Goal: Transaction & Acquisition: Purchase product/service

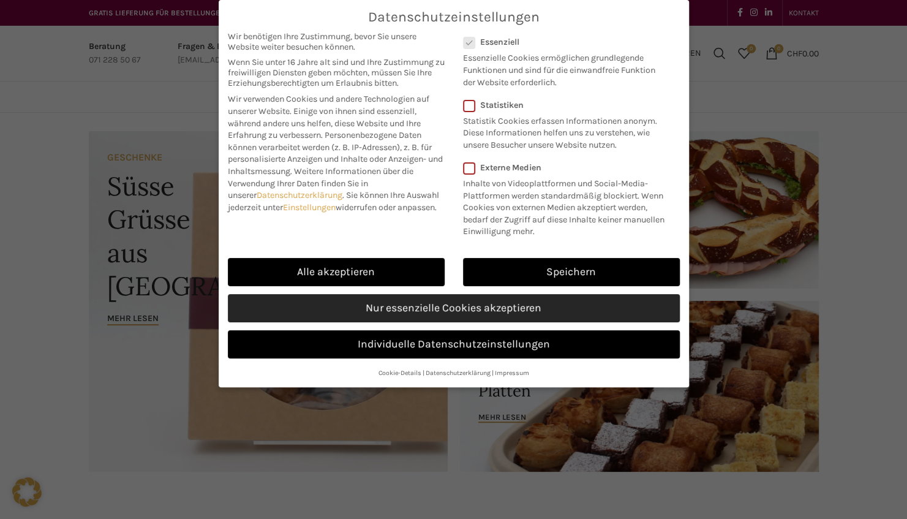
click at [479, 302] on link "Nur essenzielle Cookies akzeptieren" at bounding box center [454, 308] width 452 height 28
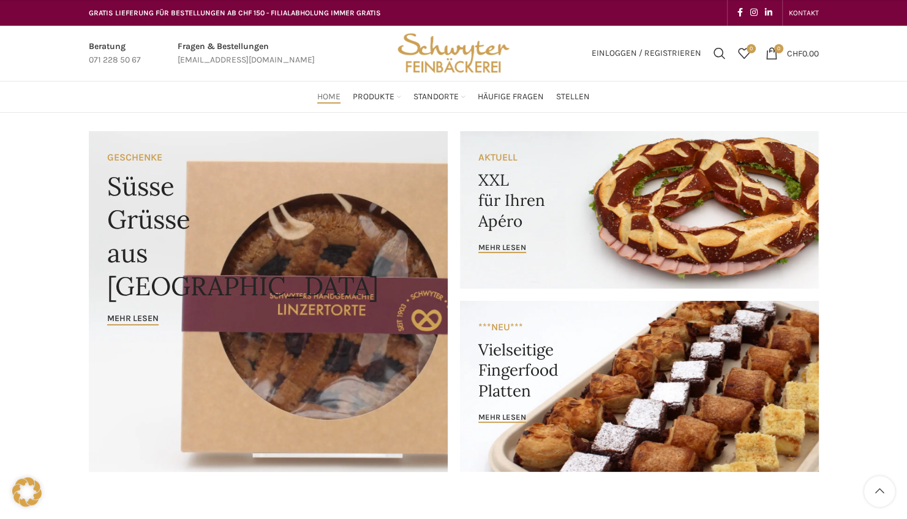
scroll to position [345, 0]
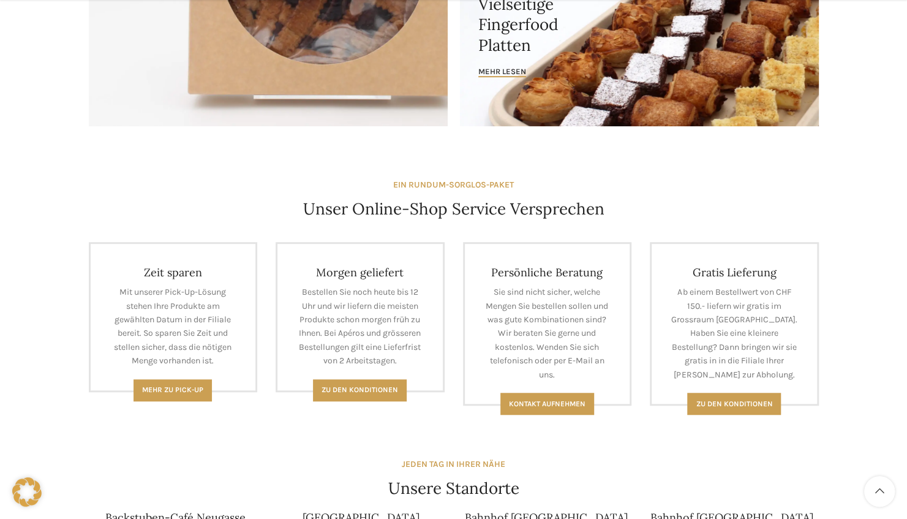
click at [170, 268] on h4 "Zeit sparen" at bounding box center [173, 272] width 129 height 14
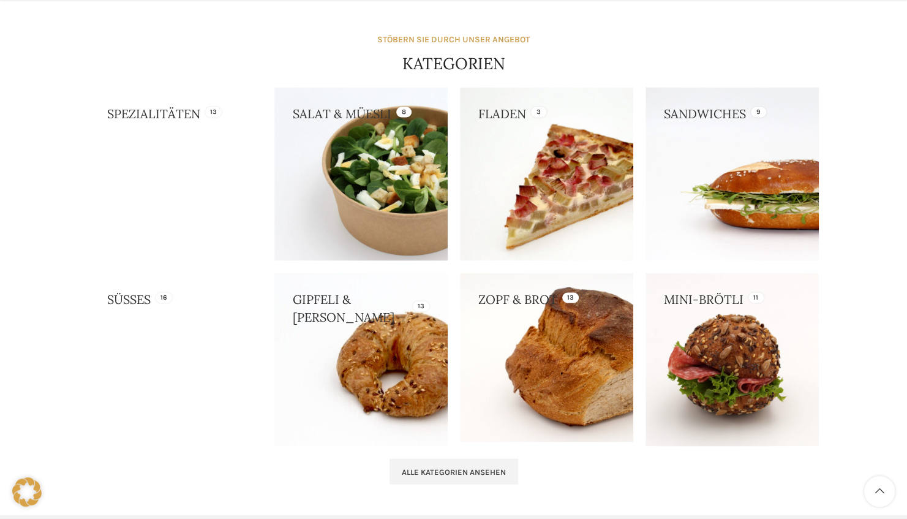
scroll to position [1051, 0]
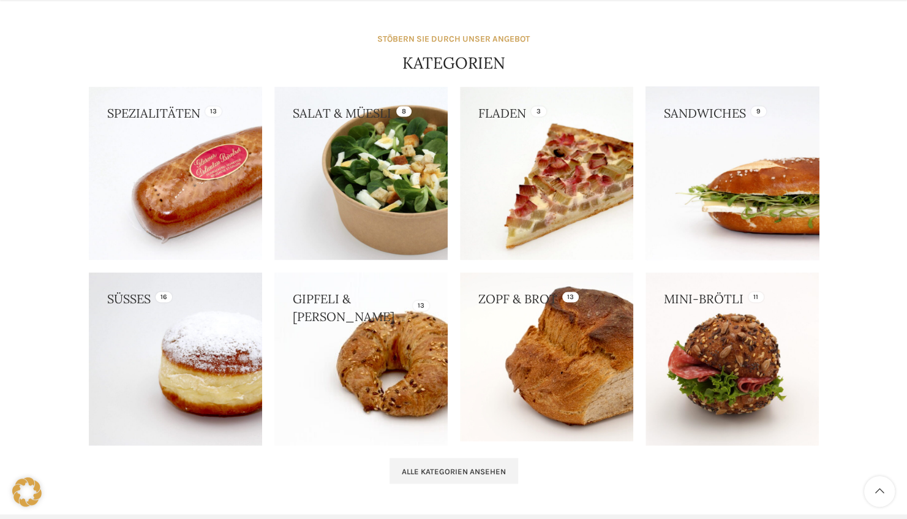
click at [725, 178] on link at bounding box center [732, 172] width 173 height 173
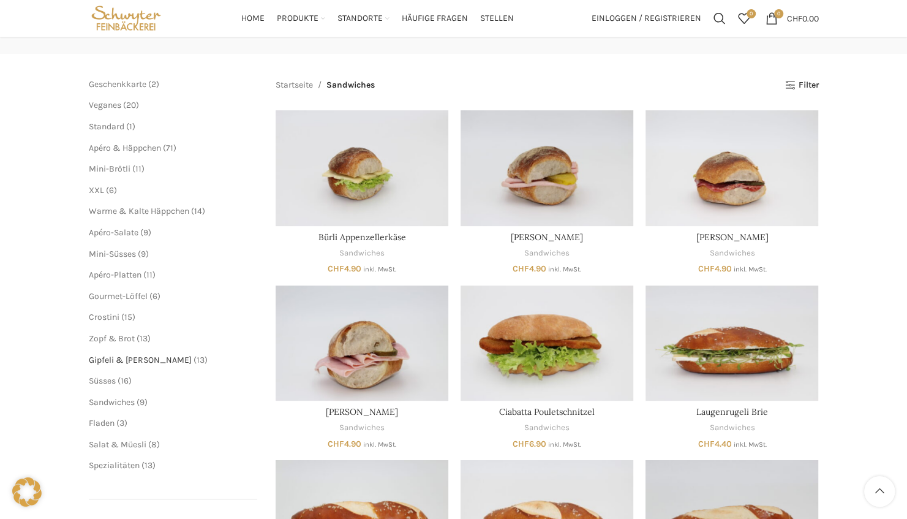
scroll to position [115, 0]
click at [113, 107] on span "Veganes" at bounding box center [105, 105] width 32 height 10
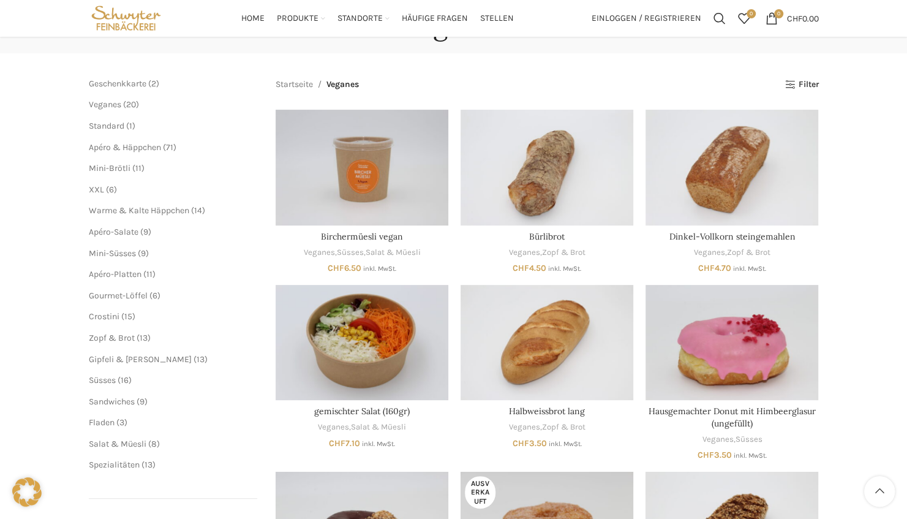
scroll to position [116, 0]
click at [104, 189] on span "6 6 Produkte" at bounding box center [110, 190] width 13 height 10
click at [96, 188] on span "XXL" at bounding box center [96, 190] width 15 height 10
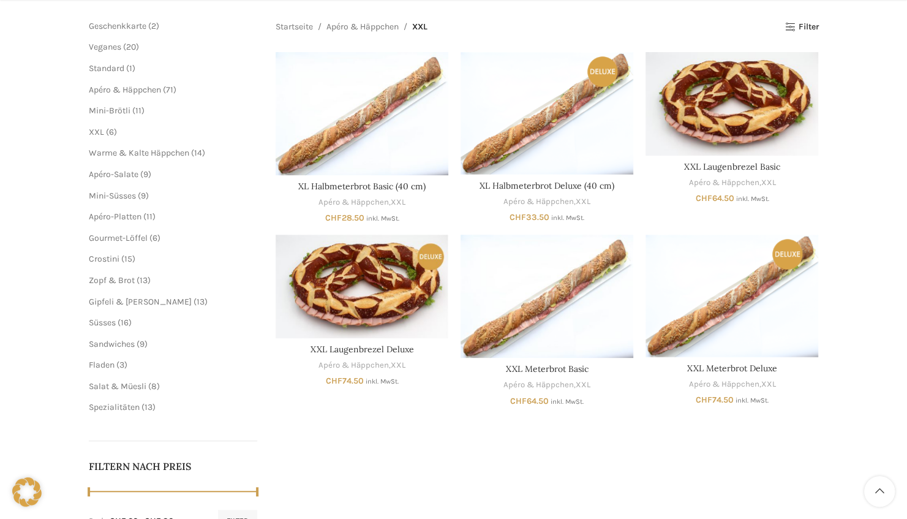
scroll to position [175, 0]
click at [119, 388] on span "Salat & Müesli" at bounding box center [118, 385] width 58 height 10
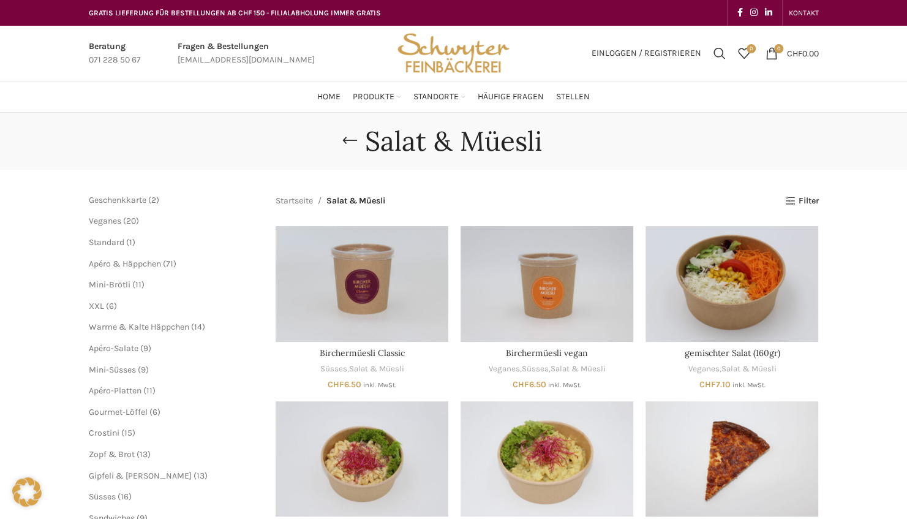
click at [108, 277] on li "Apéro & Häppchen 71 71 Produkte Mini-Brötli 11 11 Produkte XXL 6 6 Produkte War…" at bounding box center [173, 348] width 169 height 181
click at [108, 282] on span "Mini-Brötli" at bounding box center [110, 284] width 42 height 10
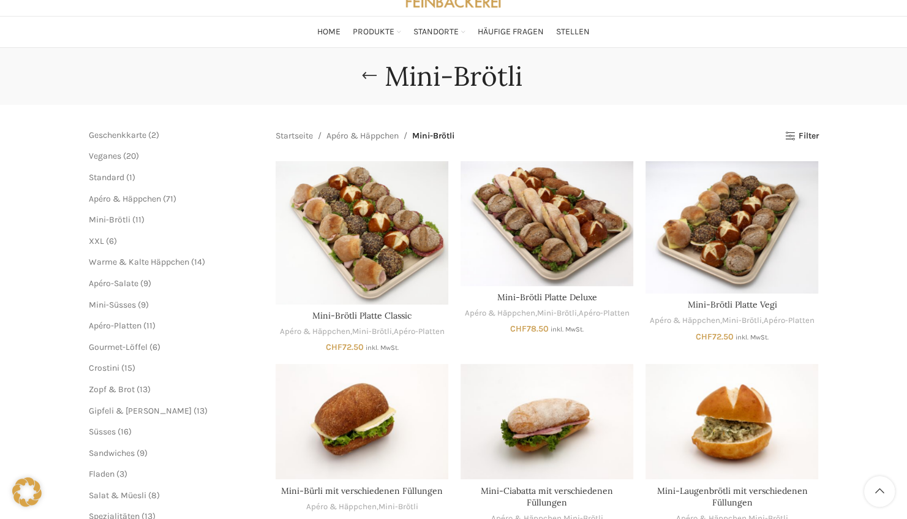
scroll to position [66, 0]
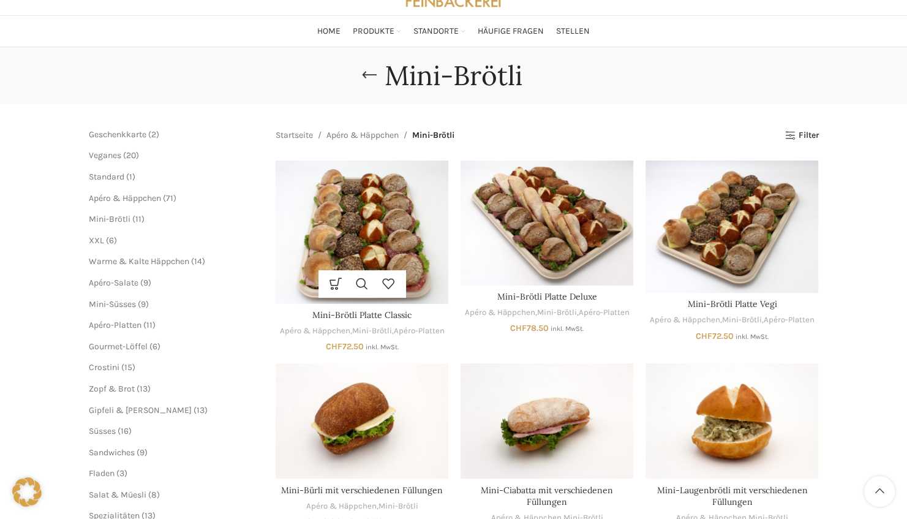
click at [333, 236] on img "Mini-Brötli Platte Classic" at bounding box center [362, 231] width 173 height 143
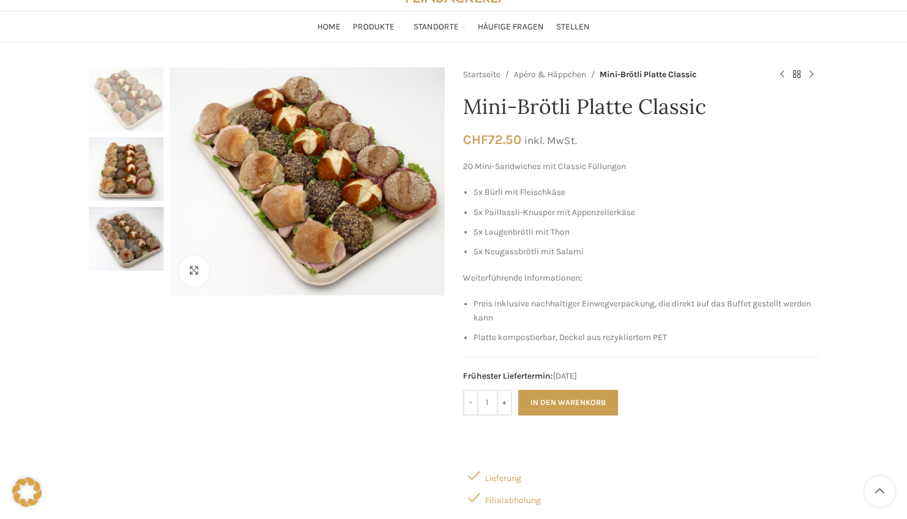
scroll to position [70, 0]
click at [506, 399] on input "+" at bounding box center [504, 402] width 15 height 26
type input "2"
click at [537, 397] on button "In den Warenkorb" at bounding box center [568, 402] width 100 height 26
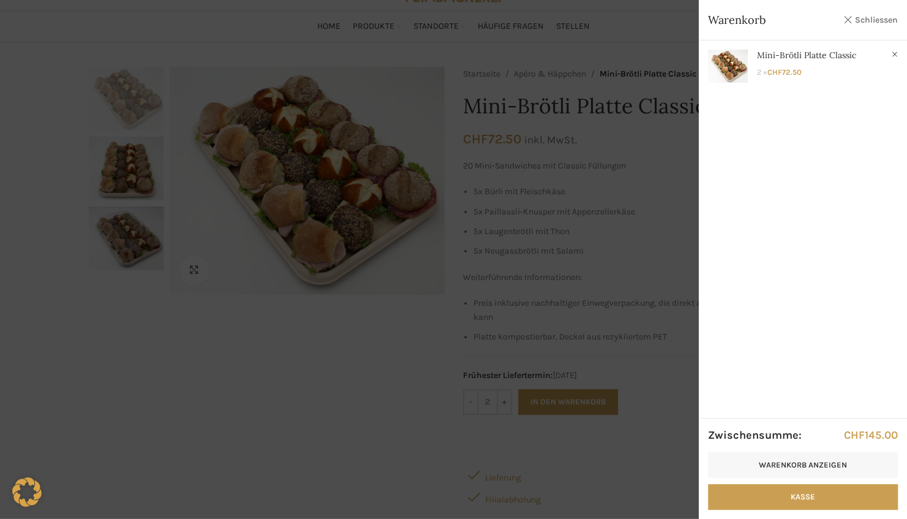
click at [860, 17] on link "Schliessen" at bounding box center [870, 19] width 55 height 15
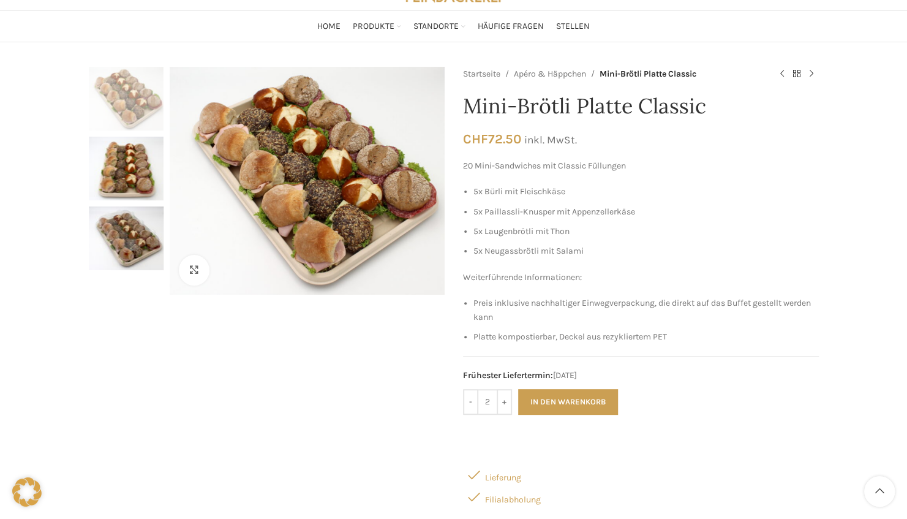
scroll to position [0, 0]
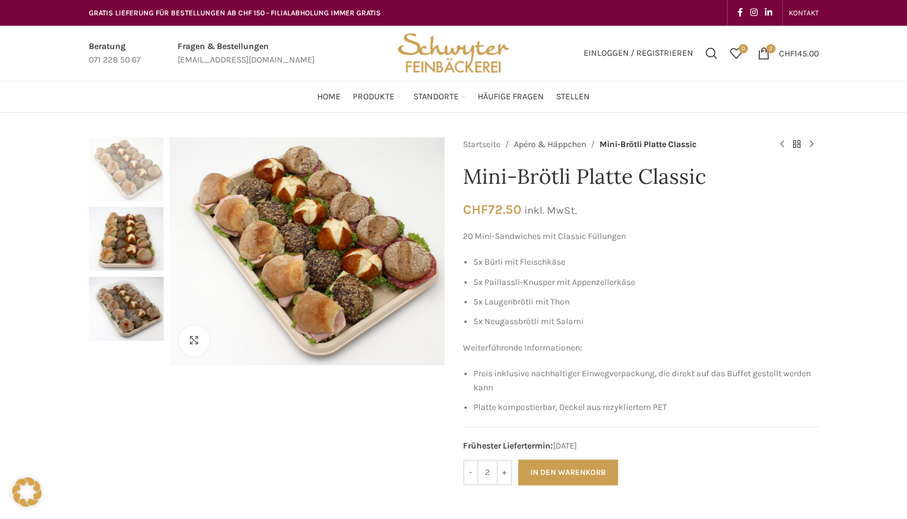
click at [545, 141] on link "Apéro & Häppchen" at bounding box center [550, 144] width 72 height 13
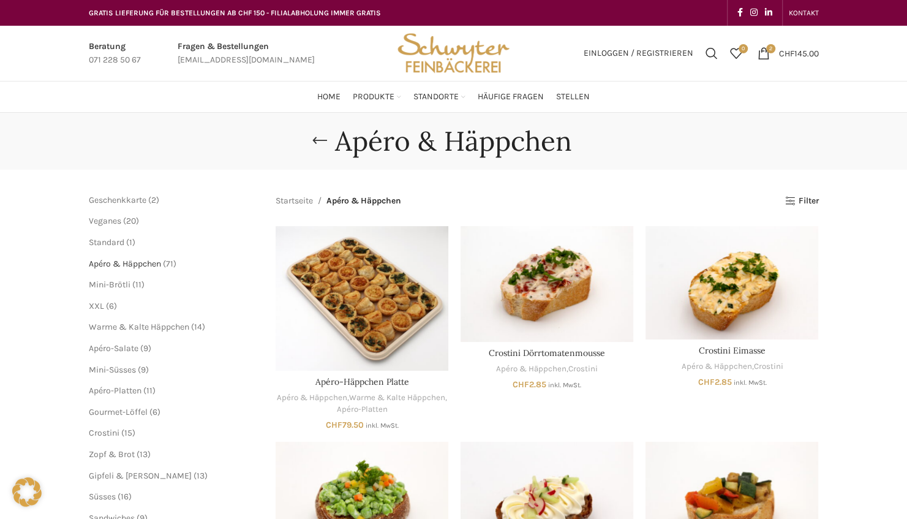
click at [125, 263] on span "Apéro & Häppchen" at bounding box center [125, 263] width 72 height 10
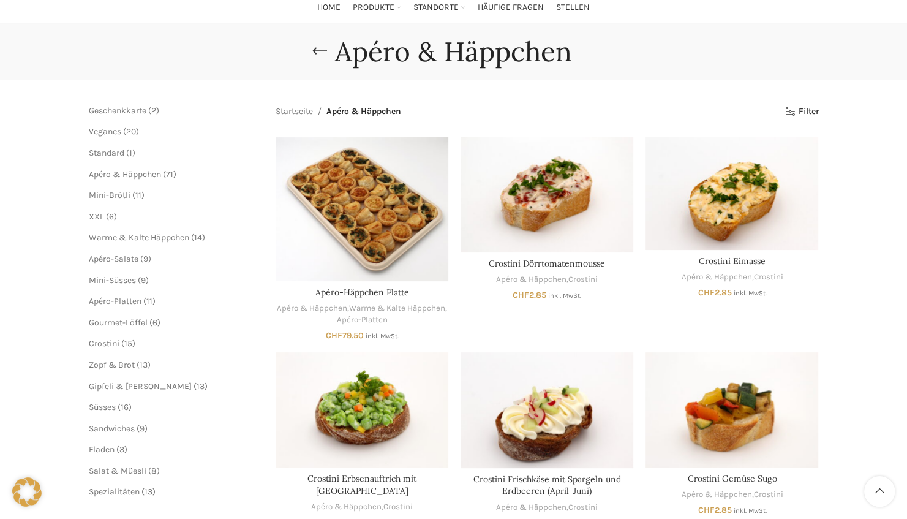
scroll to position [79, 0]
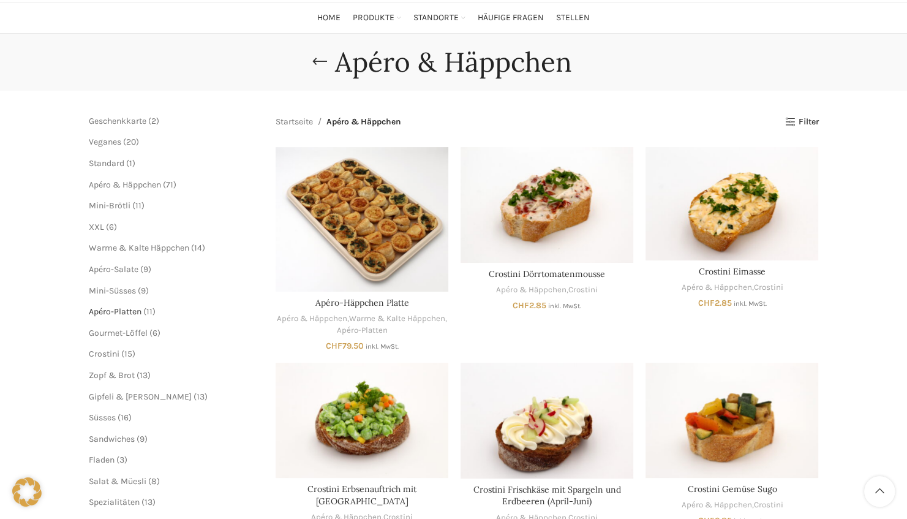
click at [96, 309] on span "Apéro-Platten" at bounding box center [115, 311] width 53 height 10
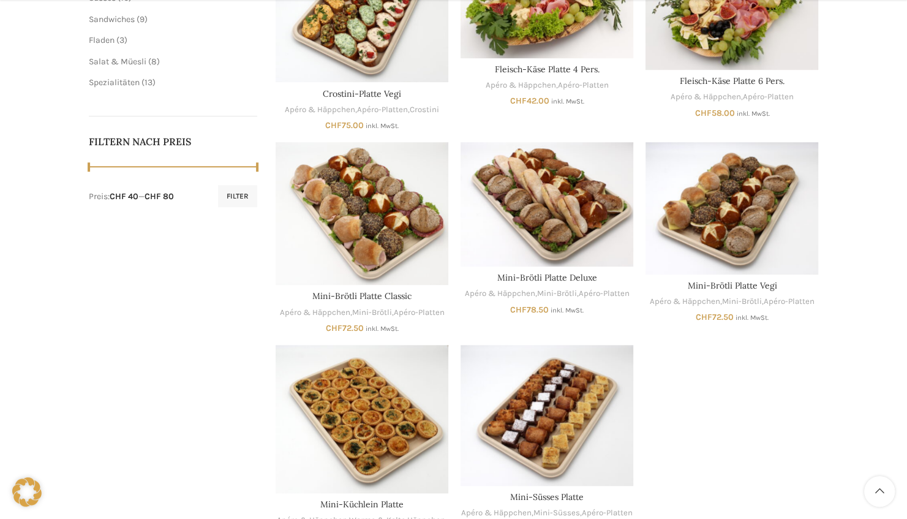
scroll to position [499, 0]
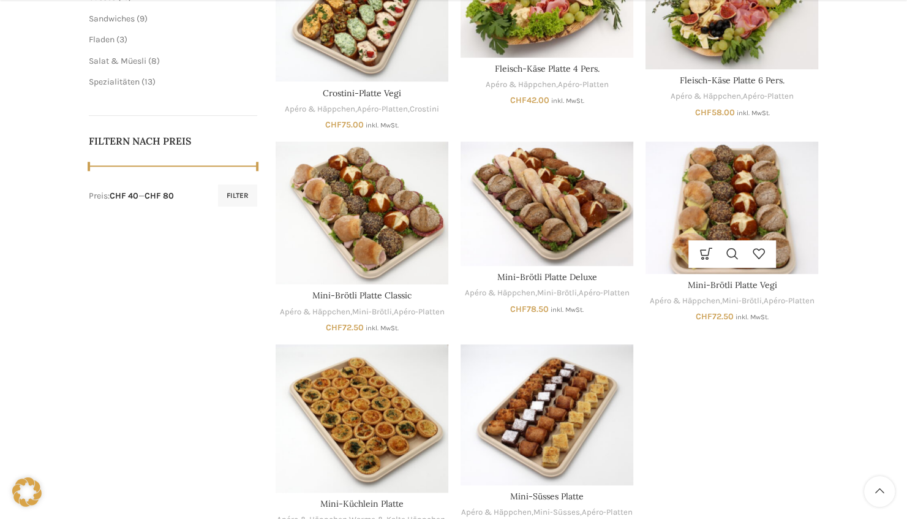
click at [780, 213] on img "Mini-Brötli Platte Vegi" at bounding box center [732, 207] width 173 height 132
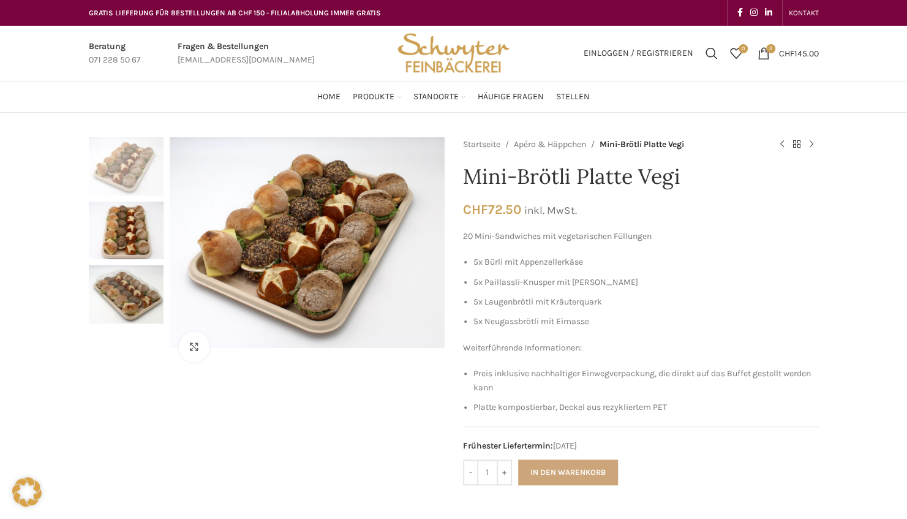
click at [542, 466] on button "In den Warenkorb" at bounding box center [568, 472] width 100 height 26
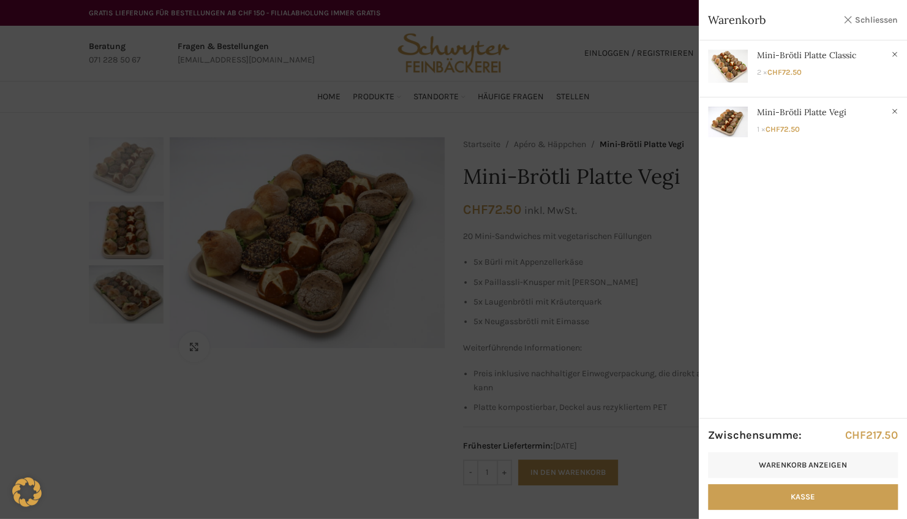
click at [851, 18] on link "Schliessen" at bounding box center [870, 19] width 55 height 15
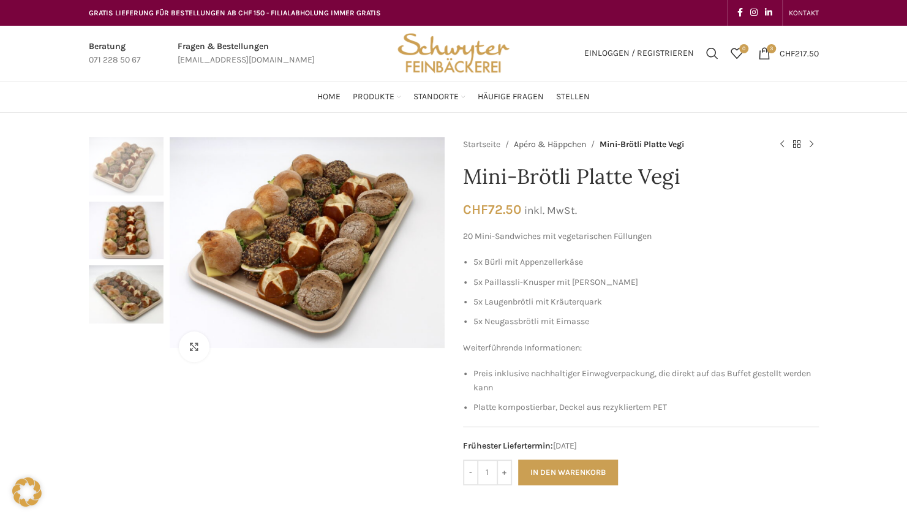
click at [526, 143] on link "Apéro & Häppchen" at bounding box center [550, 144] width 72 height 13
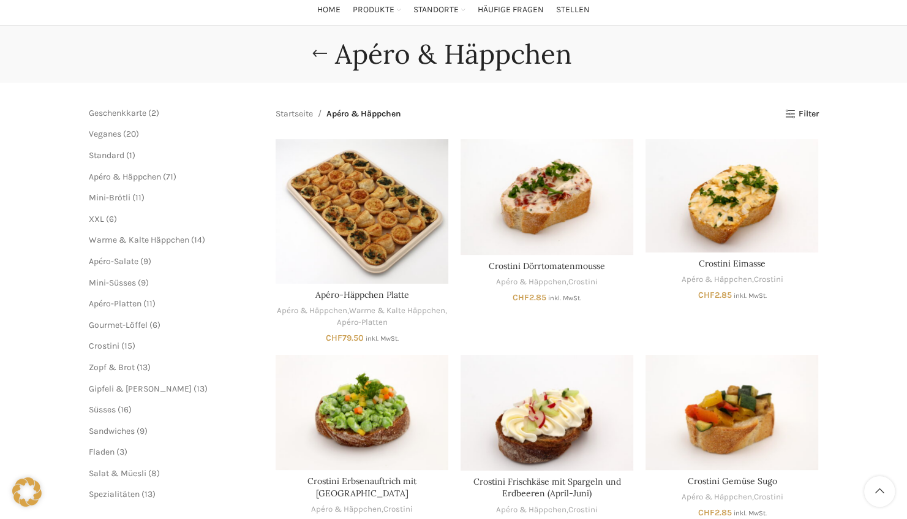
scroll to position [86, 0]
click at [104, 301] on span "Apéro-Platten" at bounding box center [115, 304] width 53 height 10
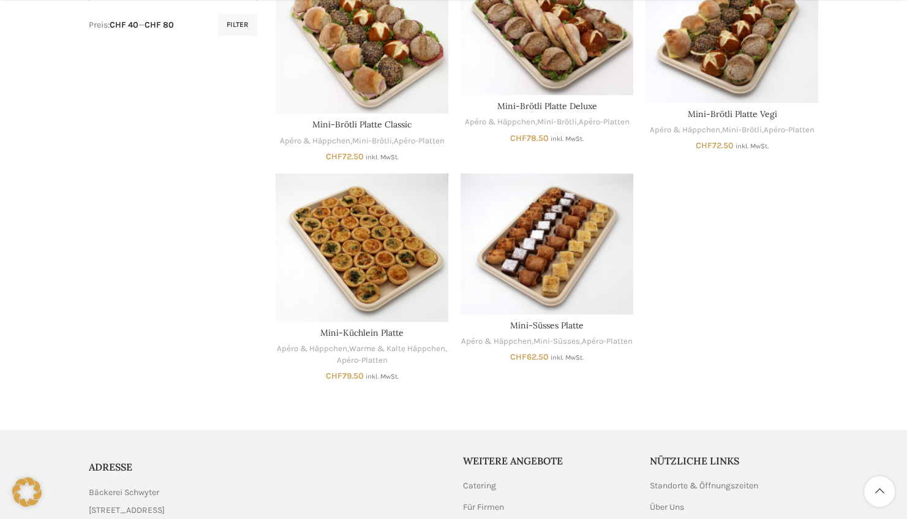
scroll to position [671, 0]
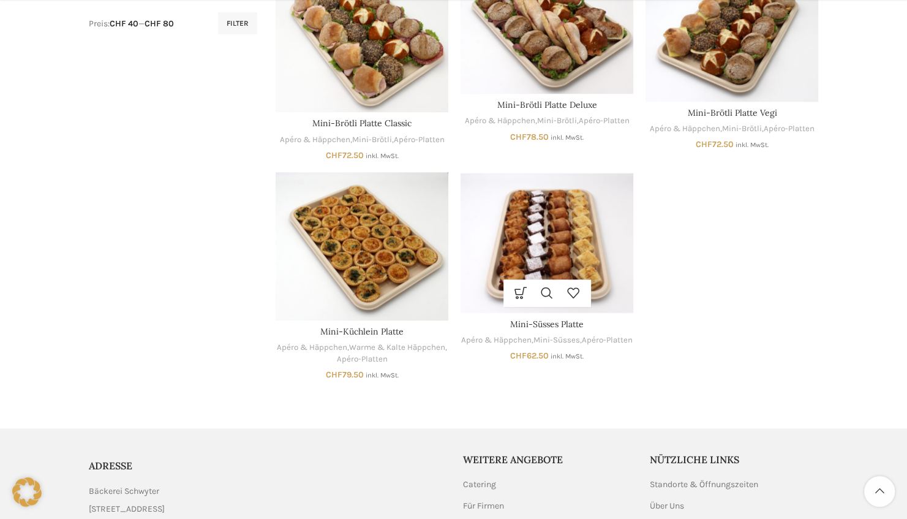
click at [516, 244] on img "Mini-Süsses Platte" at bounding box center [547, 242] width 173 height 141
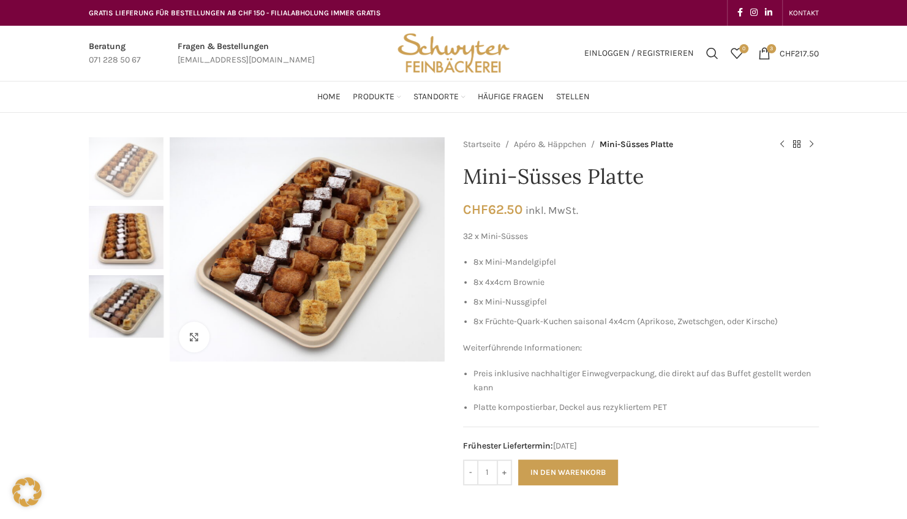
scroll to position [29, 0]
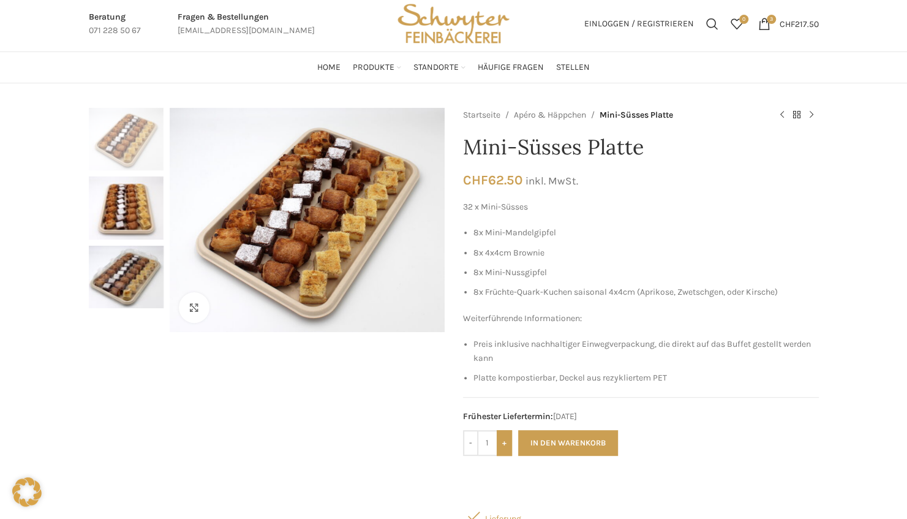
click at [506, 443] on input "+" at bounding box center [504, 443] width 15 height 26
type input "3"
click at [539, 439] on button "In den Warenkorb" at bounding box center [568, 443] width 100 height 26
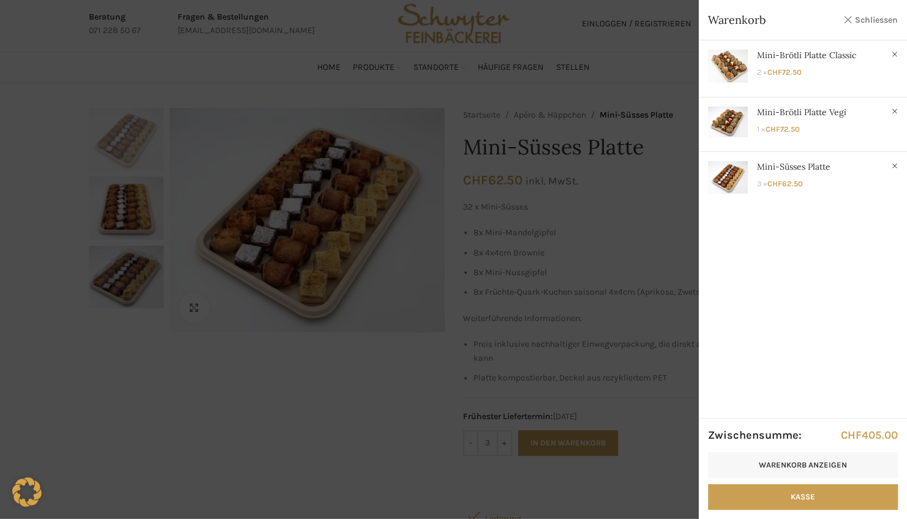
click at [843, 20] on link "Schliessen" at bounding box center [870, 19] width 55 height 15
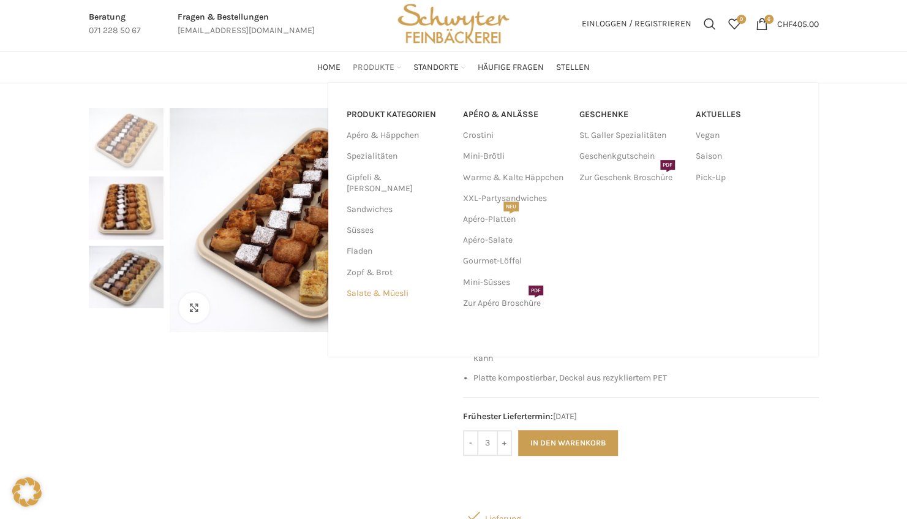
click at [360, 283] on link "Salate & Müesli" at bounding box center [398, 293] width 102 height 21
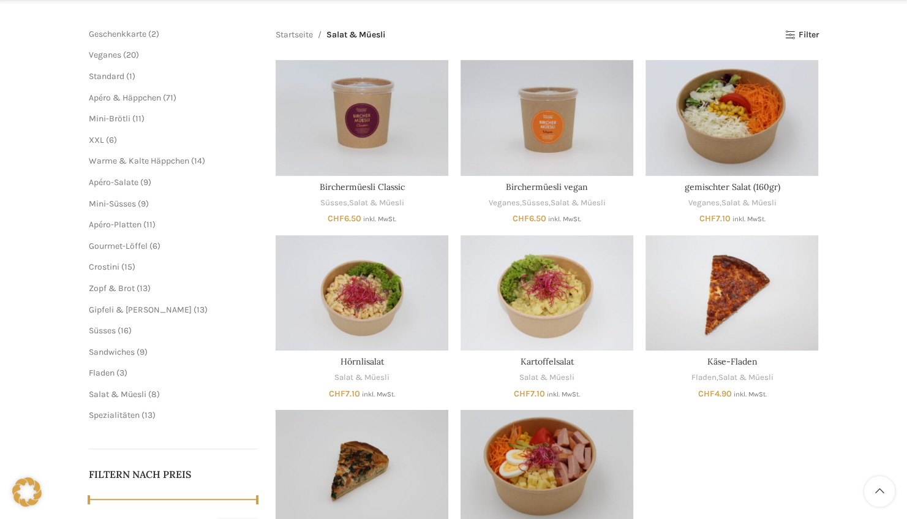
scroll to position [171, 0]
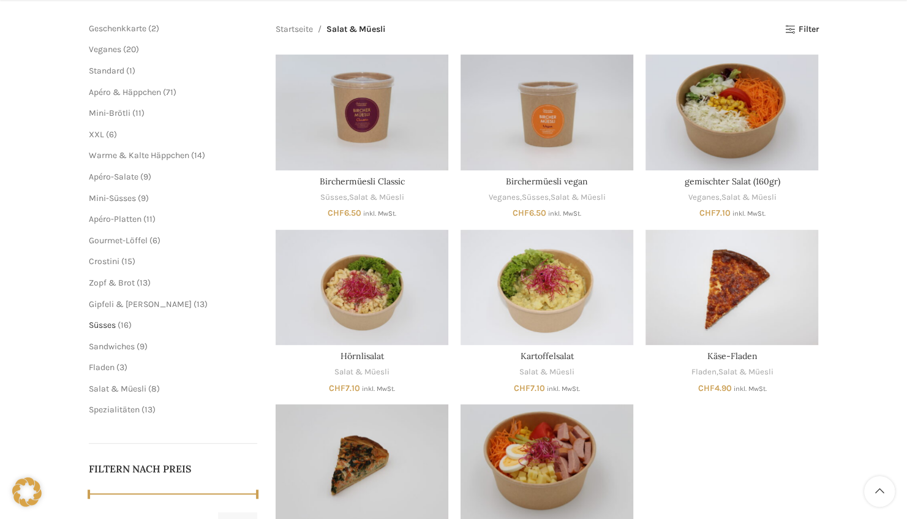
click at [105, 323] on span "Süsses" at bounding box center [102, 325] width 27 height 10
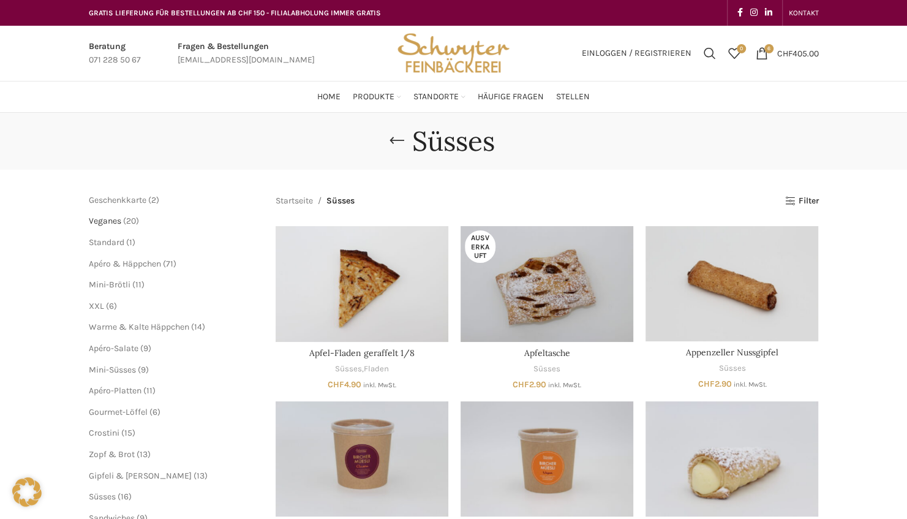
click at [116, 222] on span "Veganes" at bounding box center [105, 221] width 32 height 10
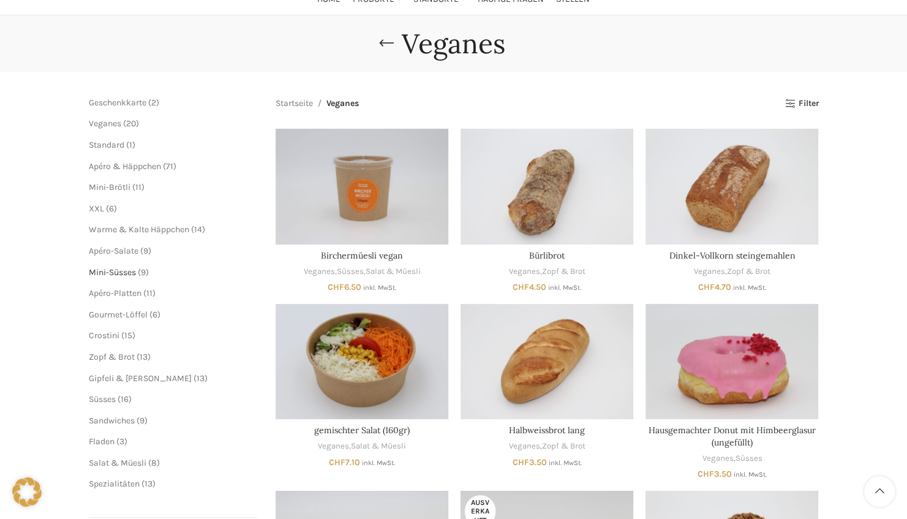
scroll to position [98, 0]
click at [105, 334] on span "Crostini" at bounding box center [104, 335] width 31 height 10
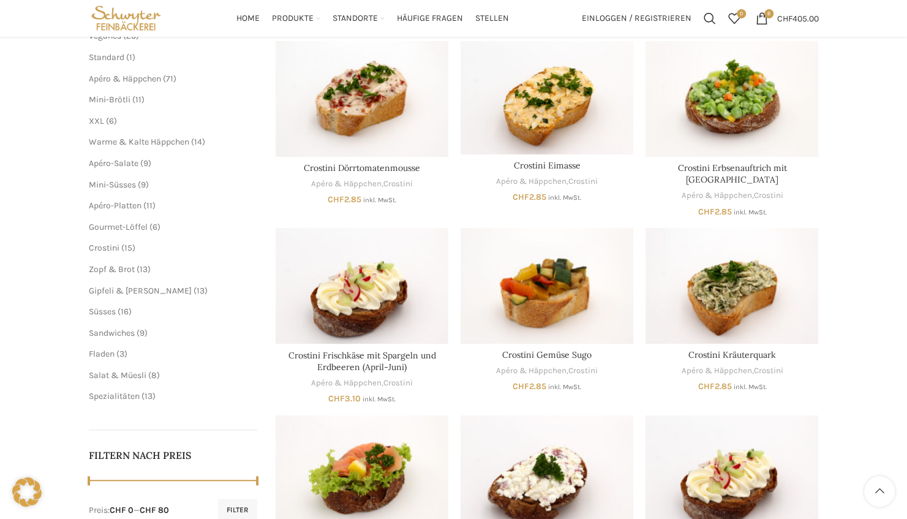
scroll to position [181, 0]
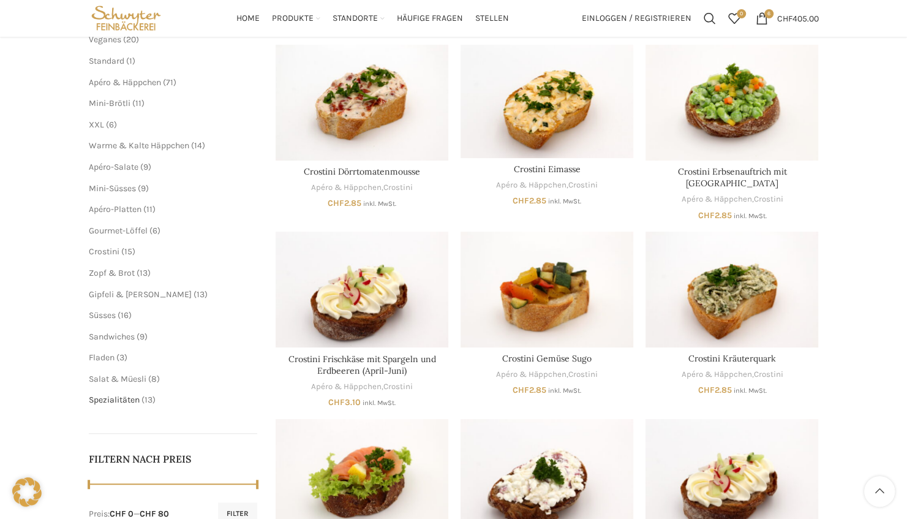
click at [101, 399] on span "Spezialitäten" at bounding box center [114, 399] width 51 height 10
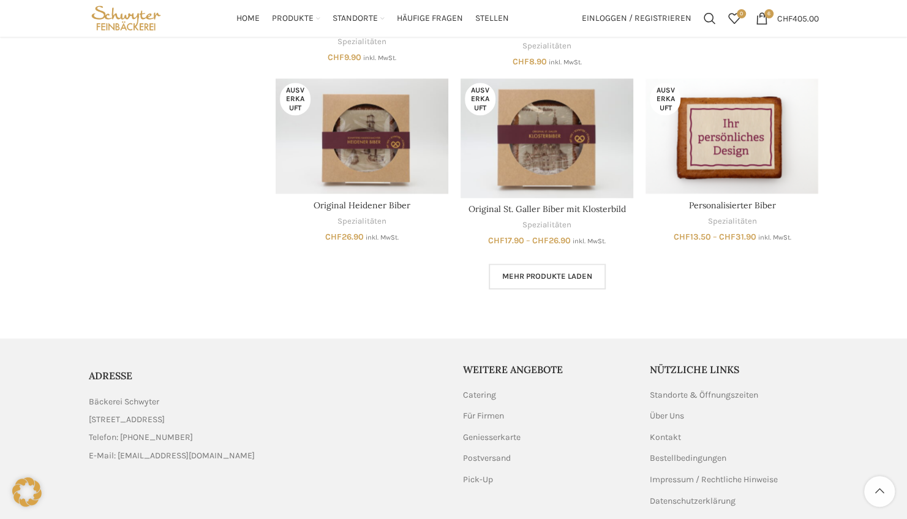
scroll to position [812, 0]
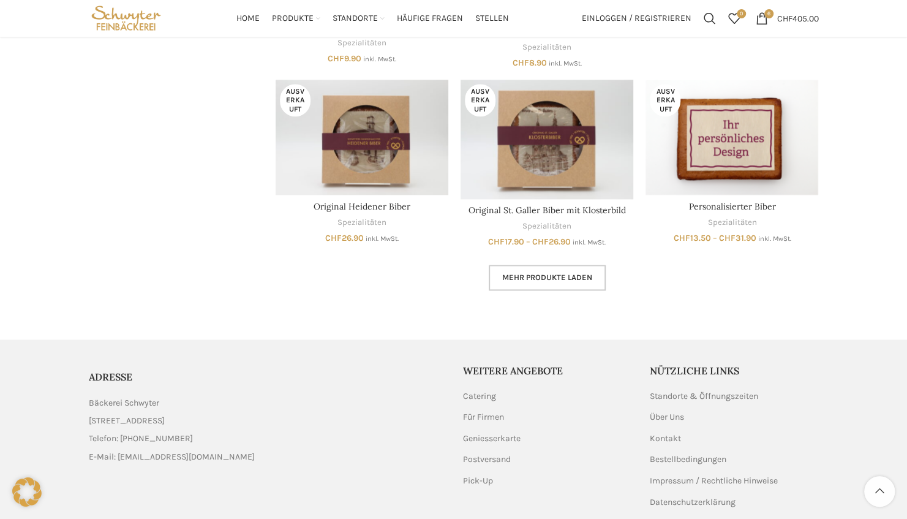
click at [517, 277] on span "Mehr Produkte laden" at bounding box center [547, 278] width 90 height 10
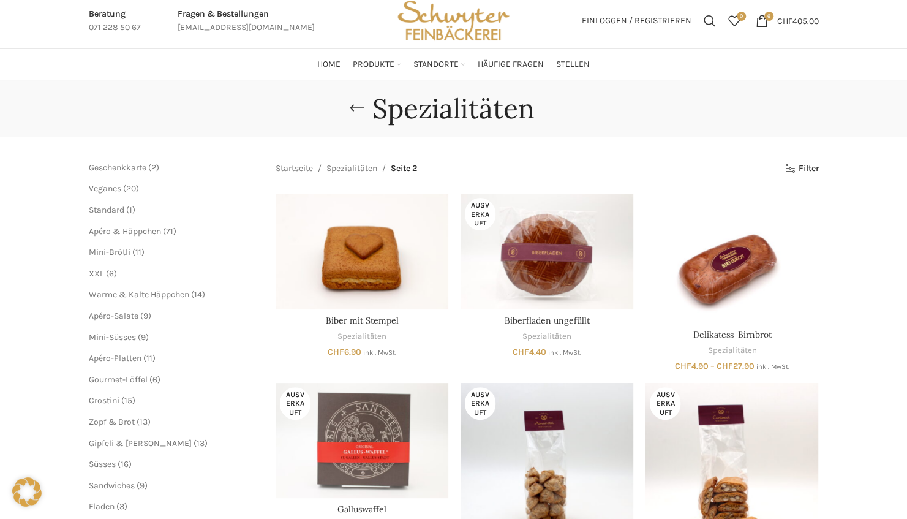
scroll to position [30, 0]
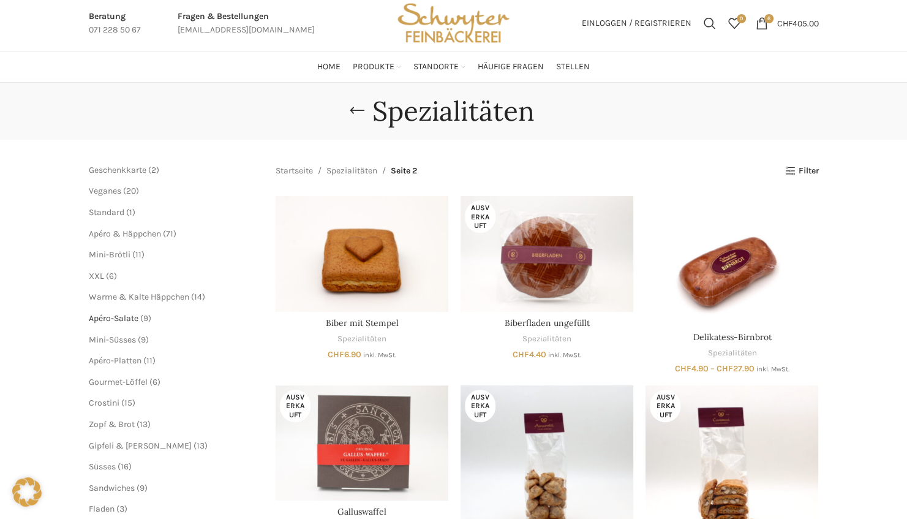
click at [116, 318] on span "Apéro-Salate" at bounding box center [114, 318] width 50 height 10
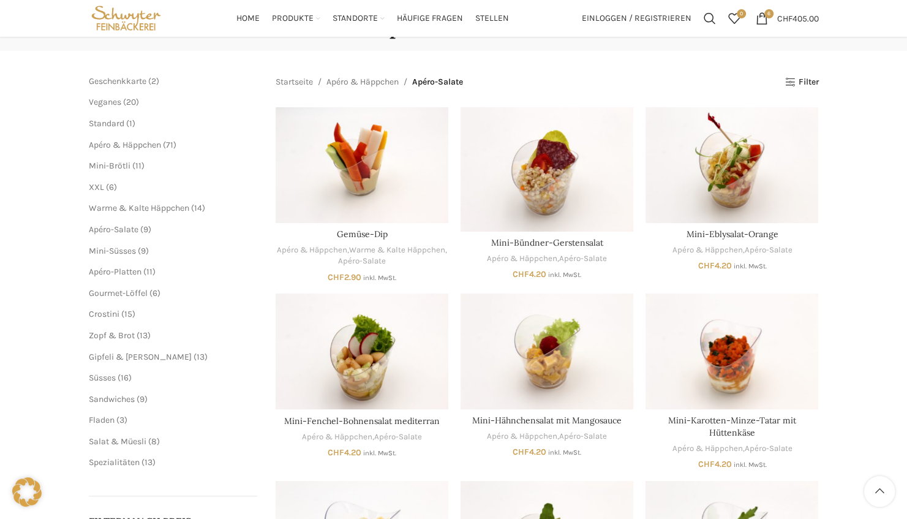
scroll to position [118, 0]
click at [97, 358] on span "Gipfeli & [PERSON_NAME]" at bounding box center [140, 357] width 103 height 10
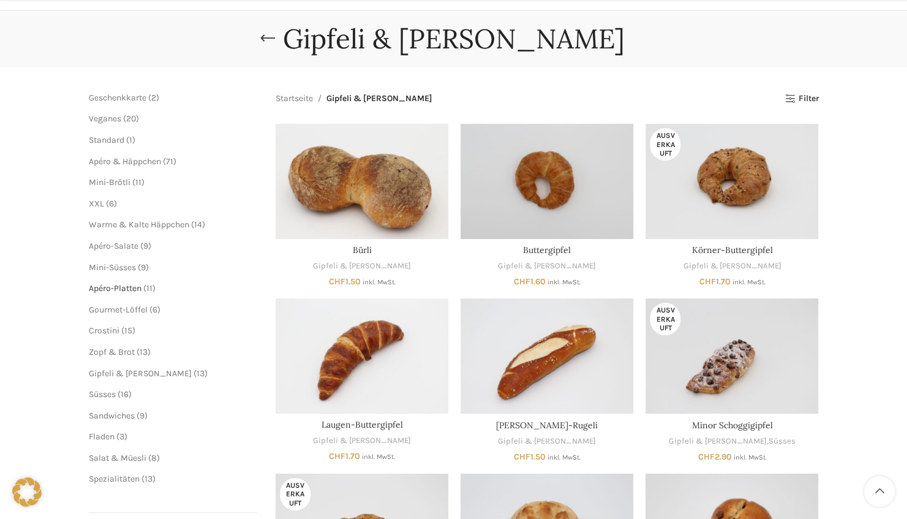
scroll to position [124, 0]
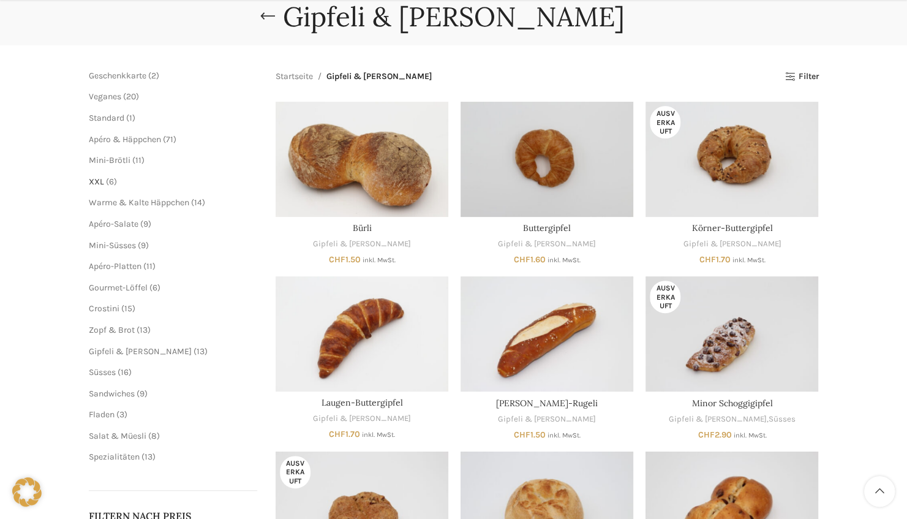
click at [97, 183] on span "XXL" at bounding box center [96, 181] width 15 height 10
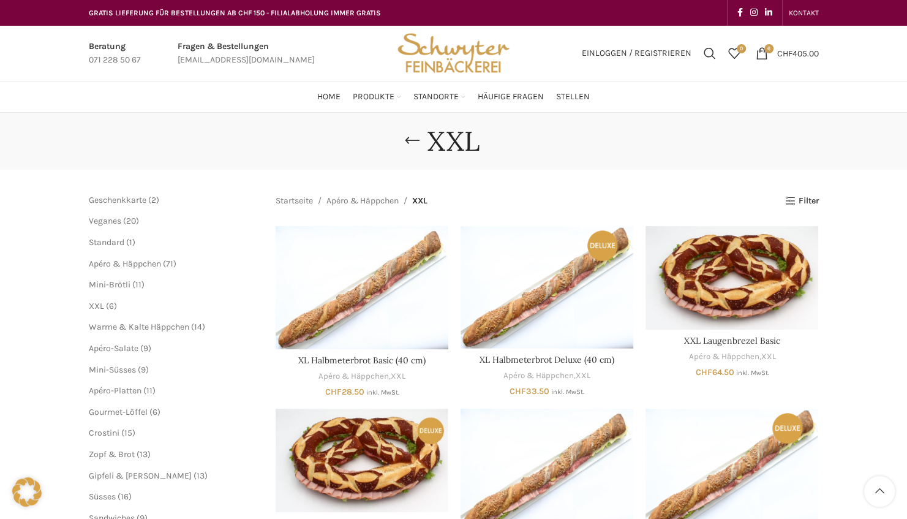
scroll to position [119, 0]
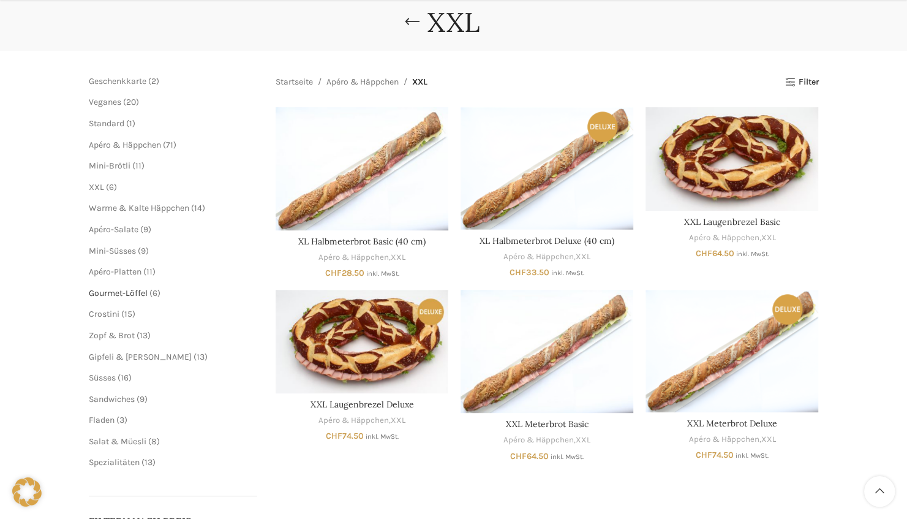
click at [121, 288] on span "Gourmet-Löffel" at bounding box center [118, 293] width 59 height 10
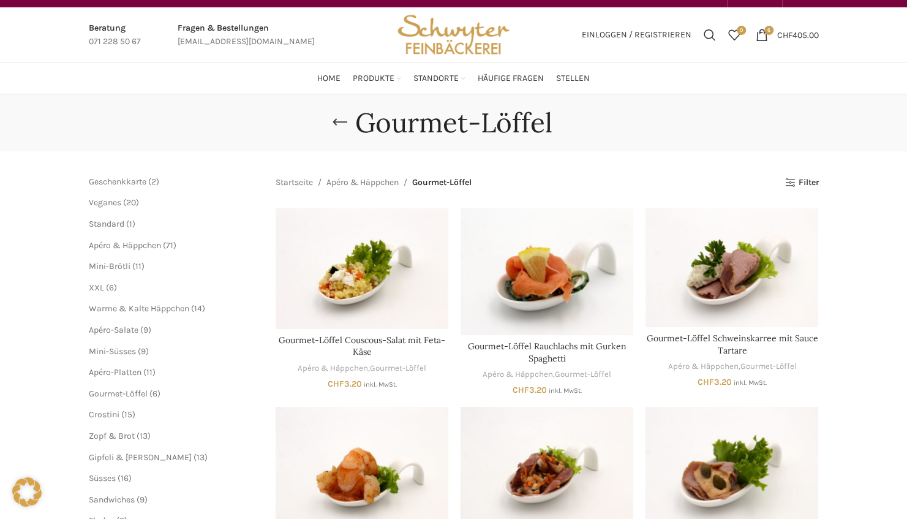
scroll to position [15, 0]
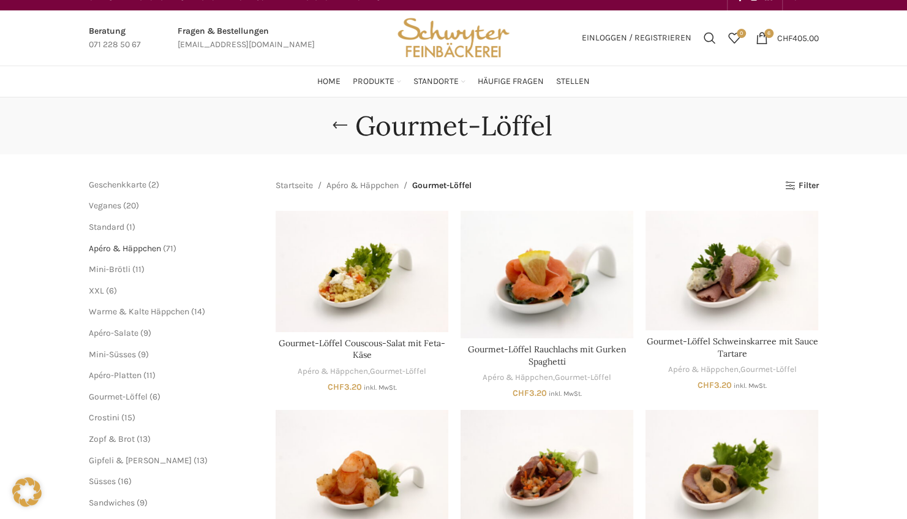
click at [121, 246] on span "Apéro & Häppchen" at bounding box center [125, 248] width 72 height 10
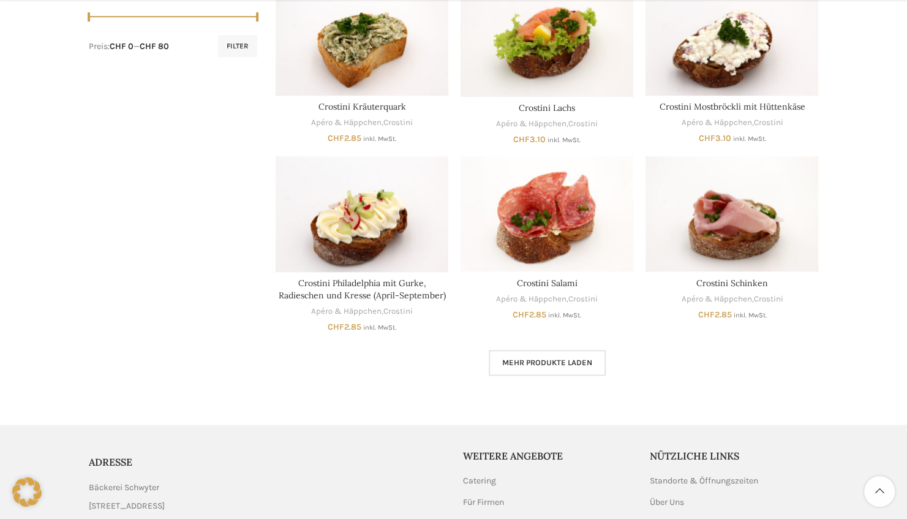
scroll to position [665, 0]
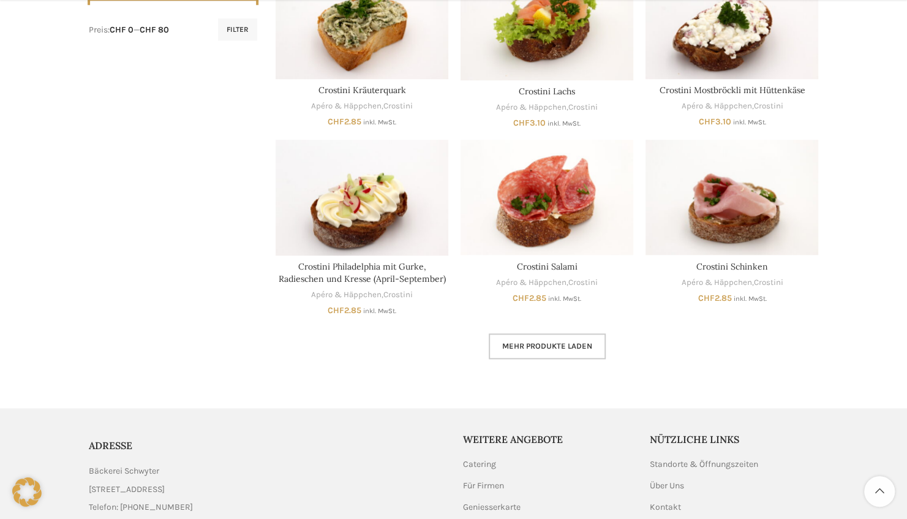
click at [534, 335] on link "Mehr Produkte laden" at bounding box center [547, 346] width 117 height 26
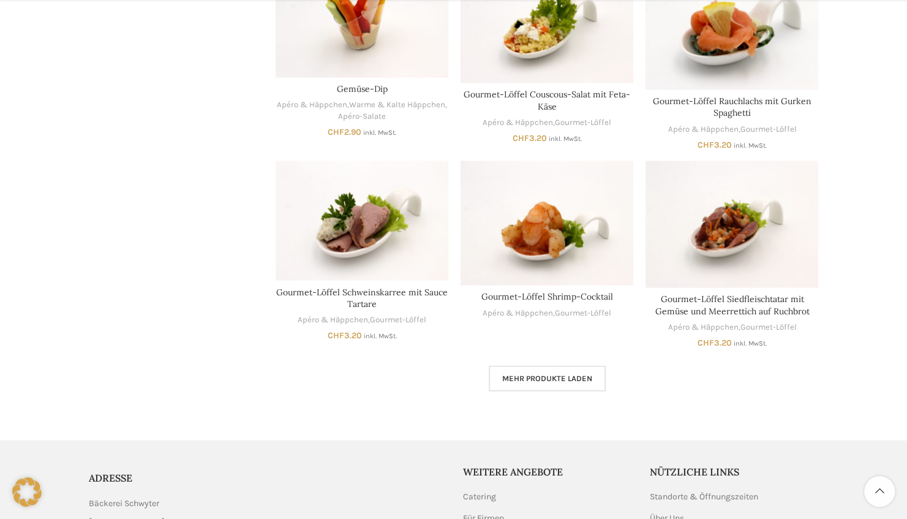
scroll to position [1436, 0]
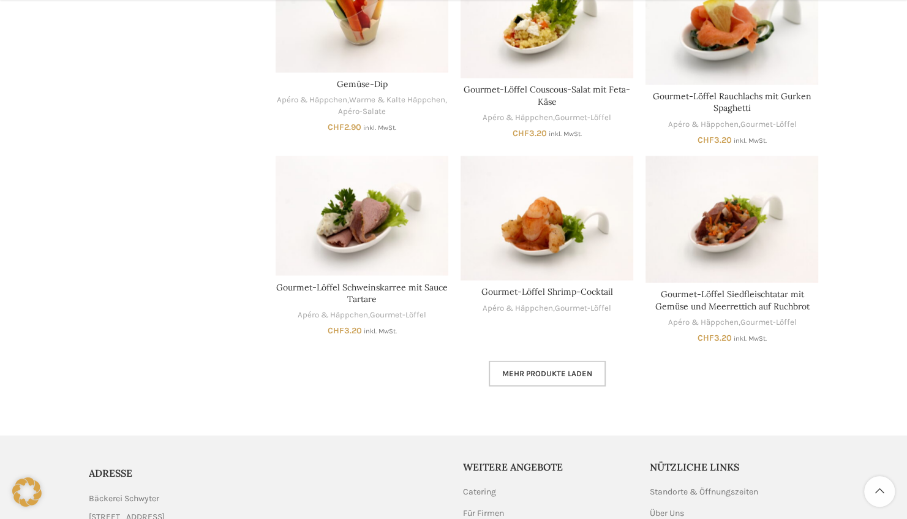
click at [549, 379] on link "Mehr Produkte laden" at bounding box center [547, 374] width 117 height 26
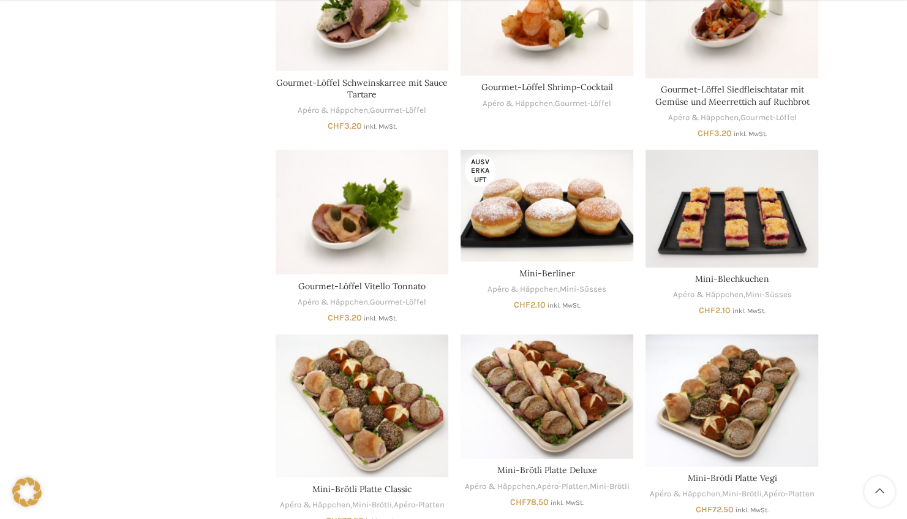
scroll to position [1869, 0]
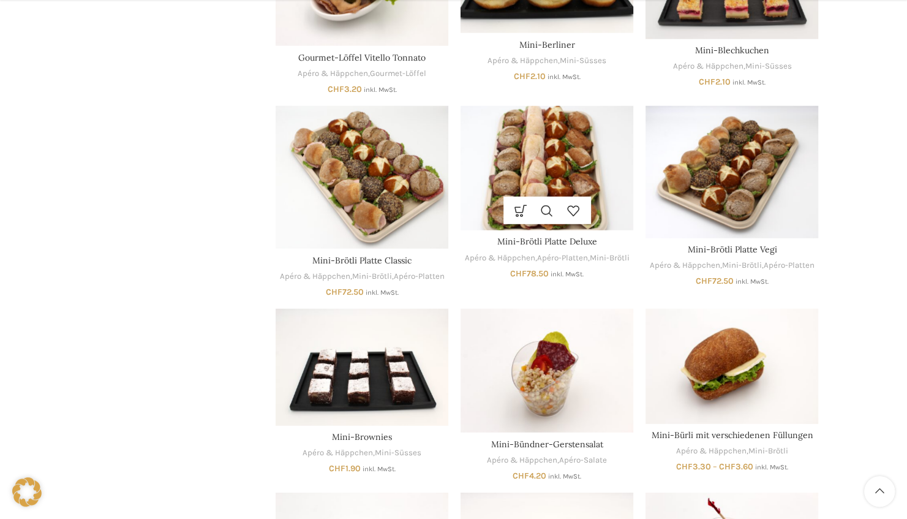
click at [521, 175] on img "Mini-Brötli Platte Deluxe" at bounding box center [547, 168] width 173 height 124
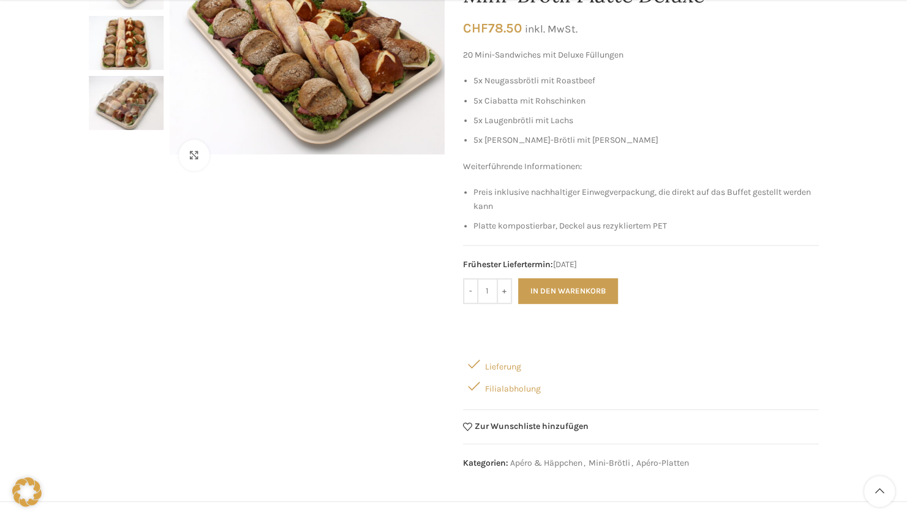
scroll to position [184, 0]
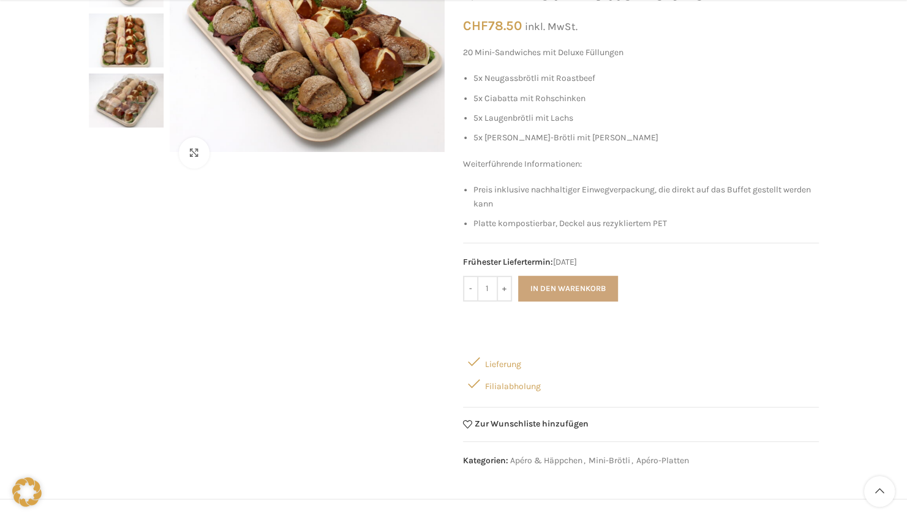
click at [583, 280] on button "In den Warenkorb" at bounding box center [568, 289] width 100 height 26
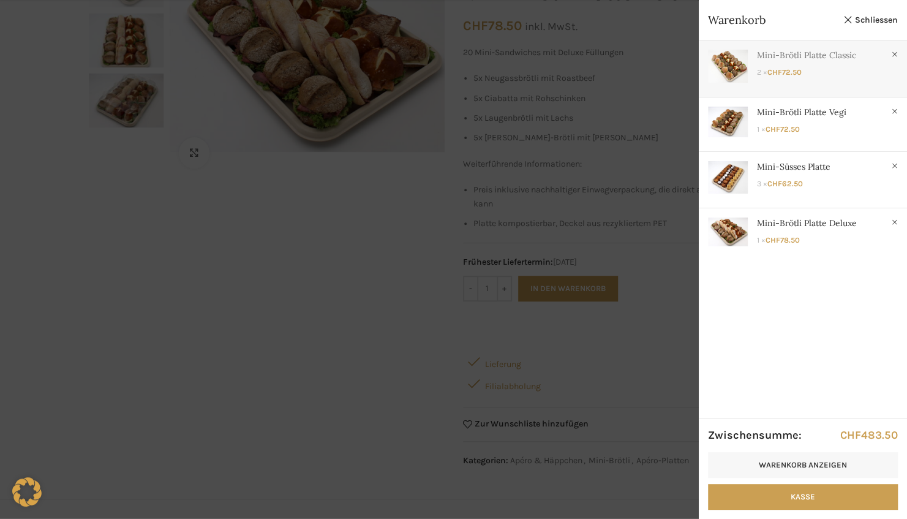
click at [794, 69] on link "Anzeigen" at bounding box center [803, 65] width 208 height 51
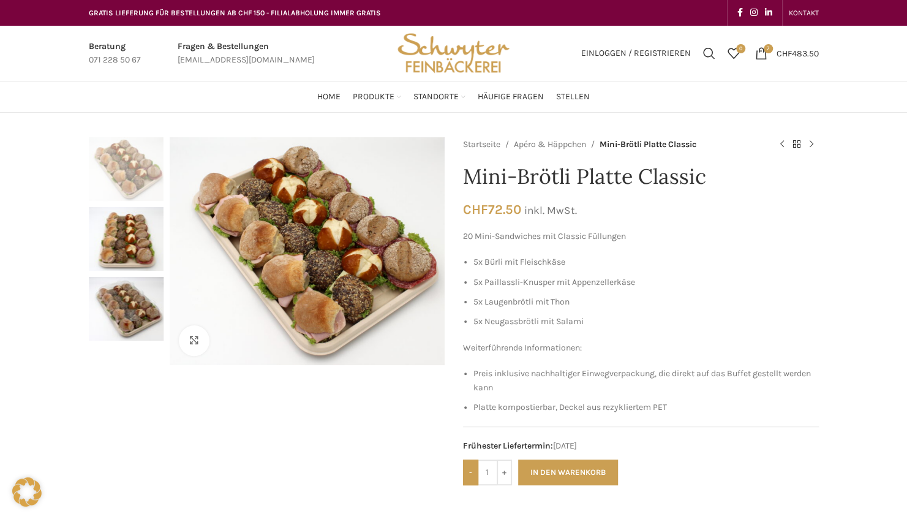
click at [474, 465] on input "-" at bounding box center [470, 472] width 15 height 26
click at [788, 52] on span "CHF" at bounding box center [784, 53] width 15 height 10
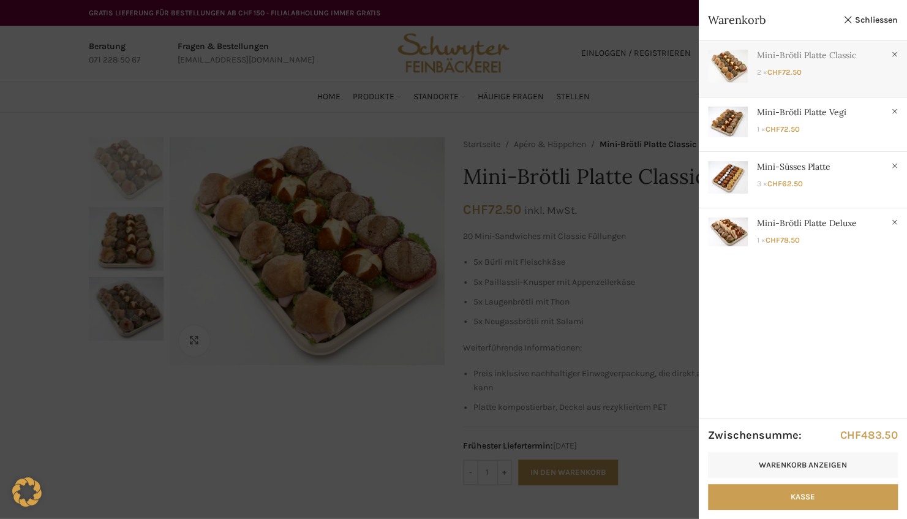
click at [853, 77] on link "Anzeigen" at bounding box center [803, 65] width 208 height 51
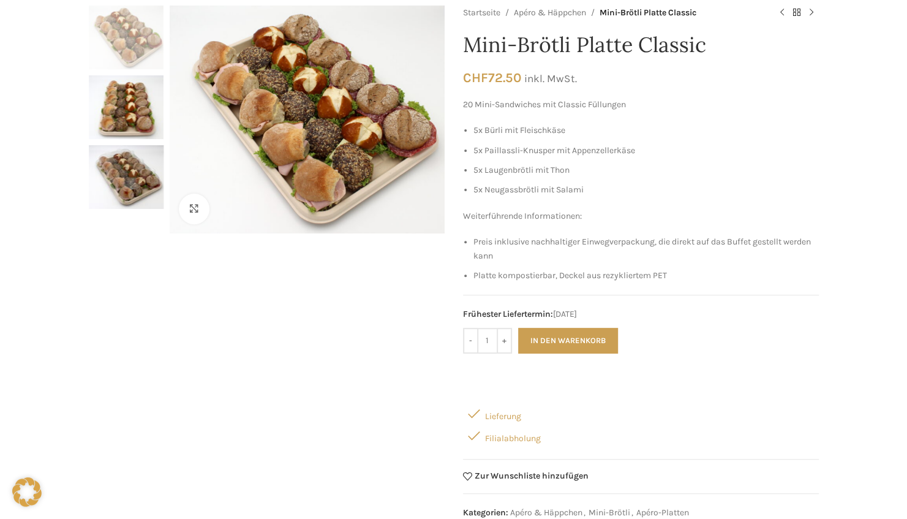
scroll to position [132, 0]
click at [559, 337] on button "In den Warenkorb" at bounding box center [568, 340] width 100 height 26
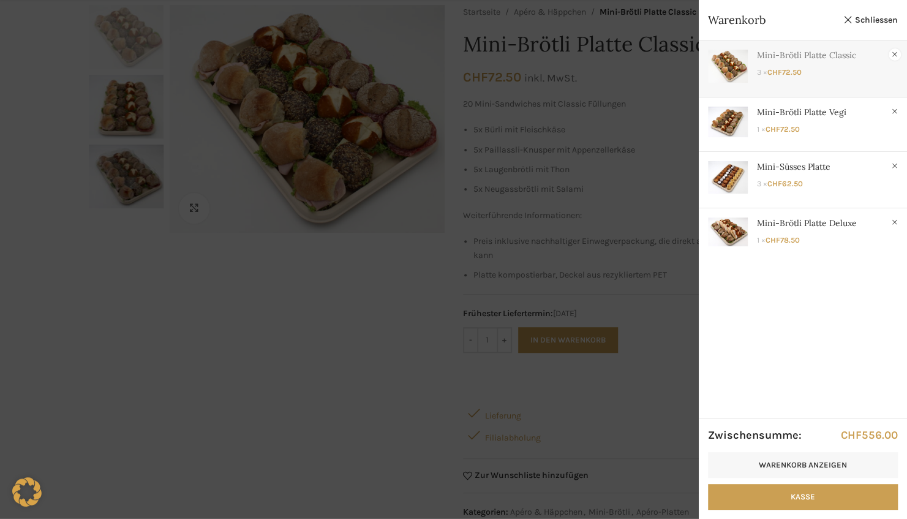
click at [896, 55] on link "×" at bounding box center [895, 54] width 12 height 12
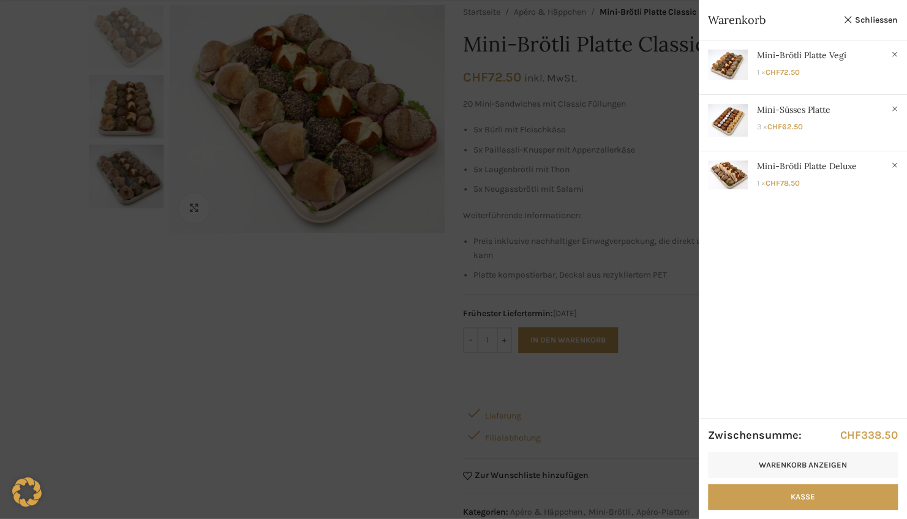
click at [620, 290] on div at bounding box center [453, 259] width 907 height 519
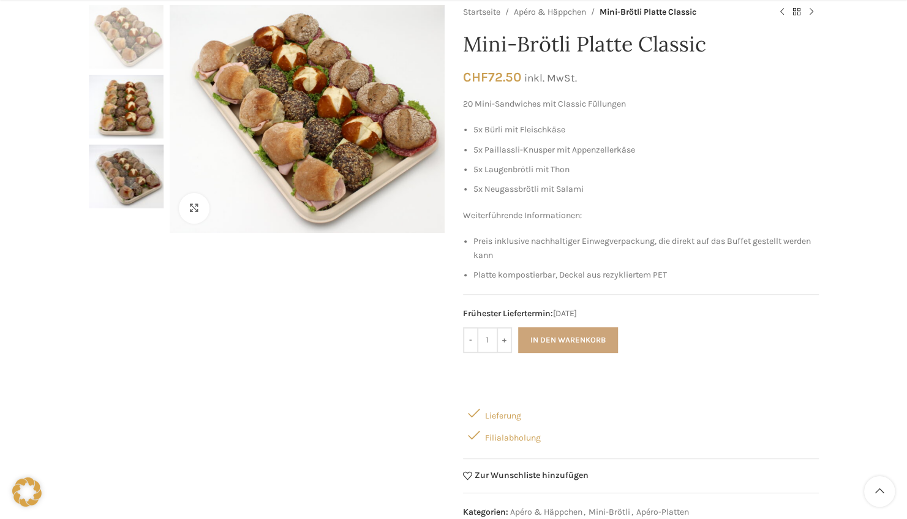
click at [566, 339] on button "In den Warenkorb" at bounding box center [568, 340] width 100 height 26
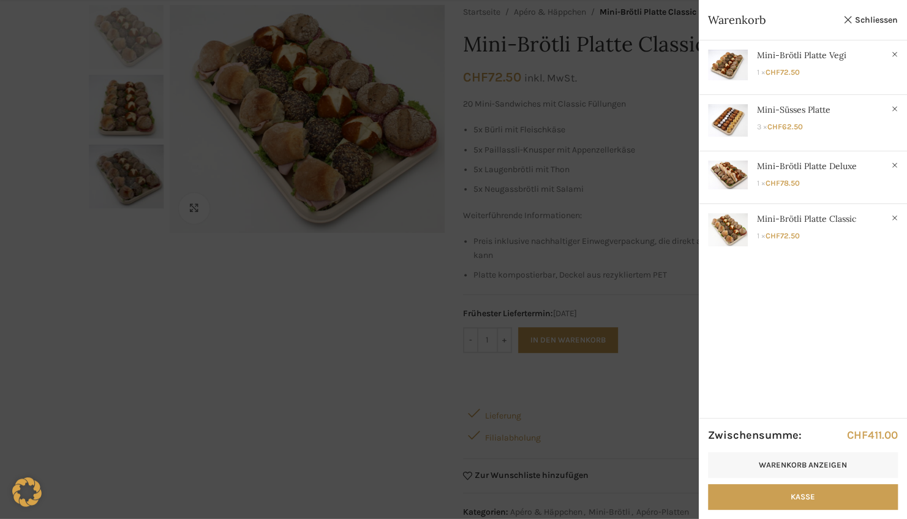
click at [402, 403] on div at bounding box center [453, 259] width 907 height 519
